Goal: Find specific page/section: Find specific page/section

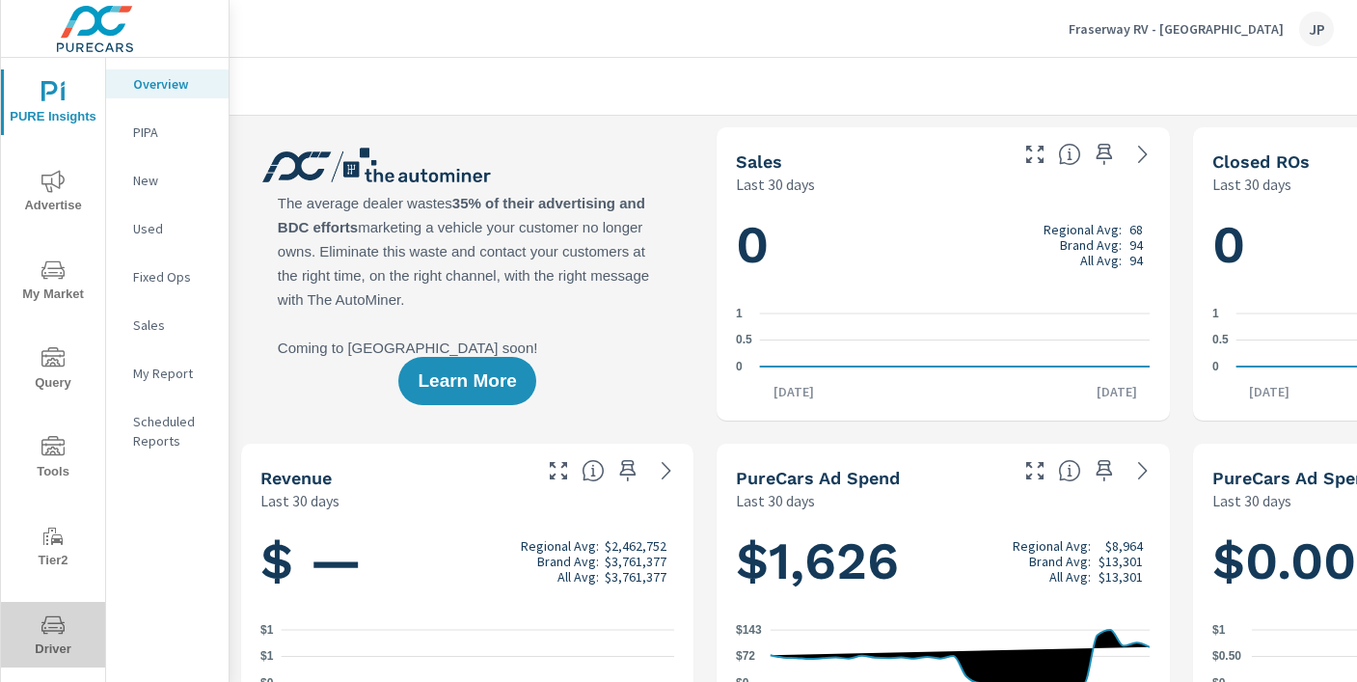
click at [59, 637] on span "Driver" at bounding box center [53, 637] width 93 height 47
